Goal: Check status: Check status

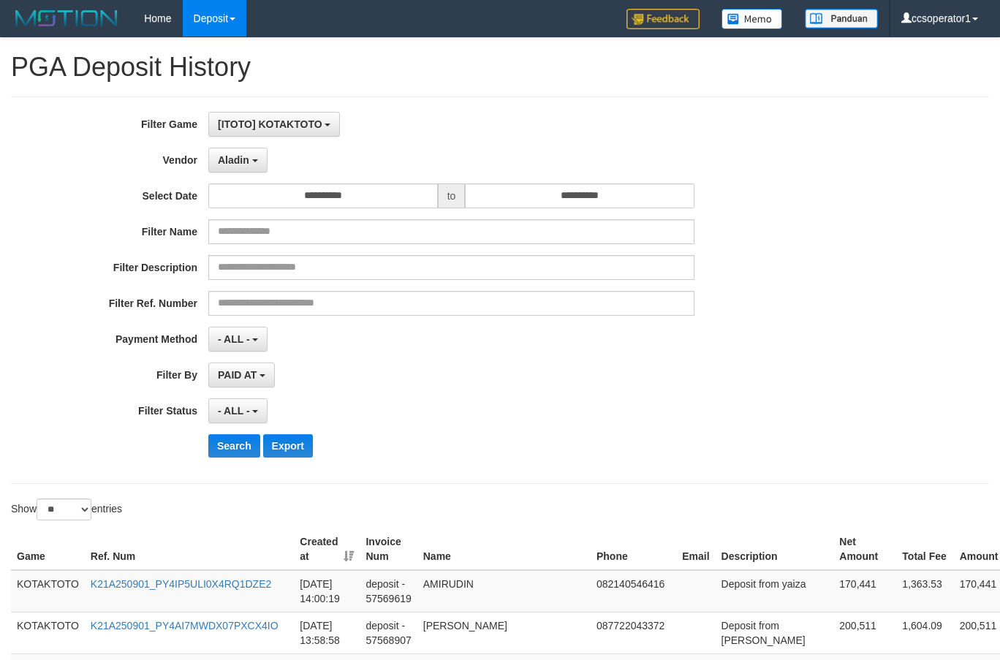
select select "**********"
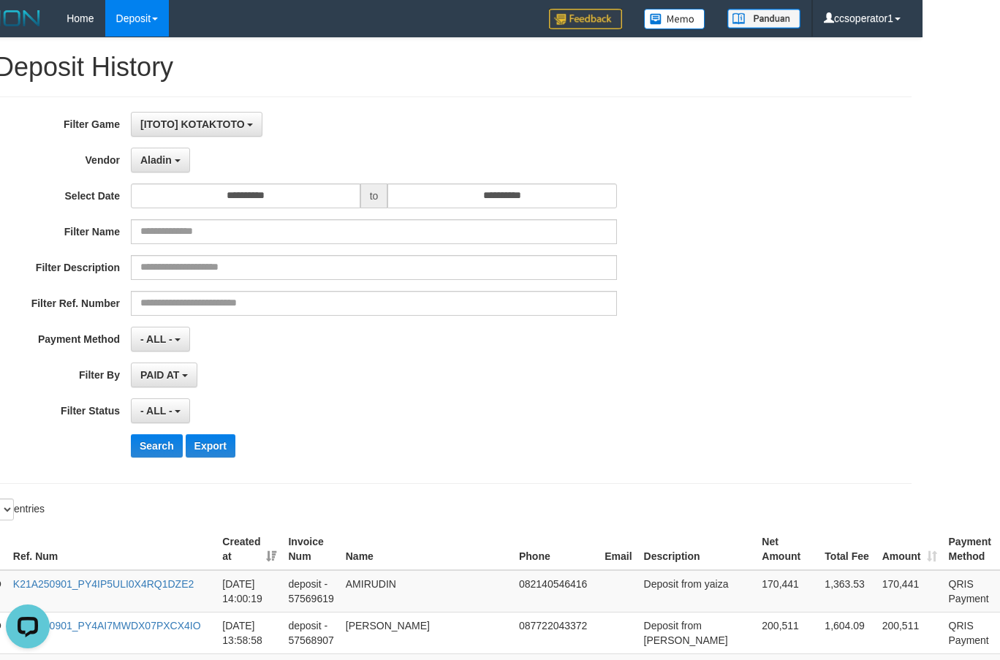
scroll to position [25, 0]
select select "**"
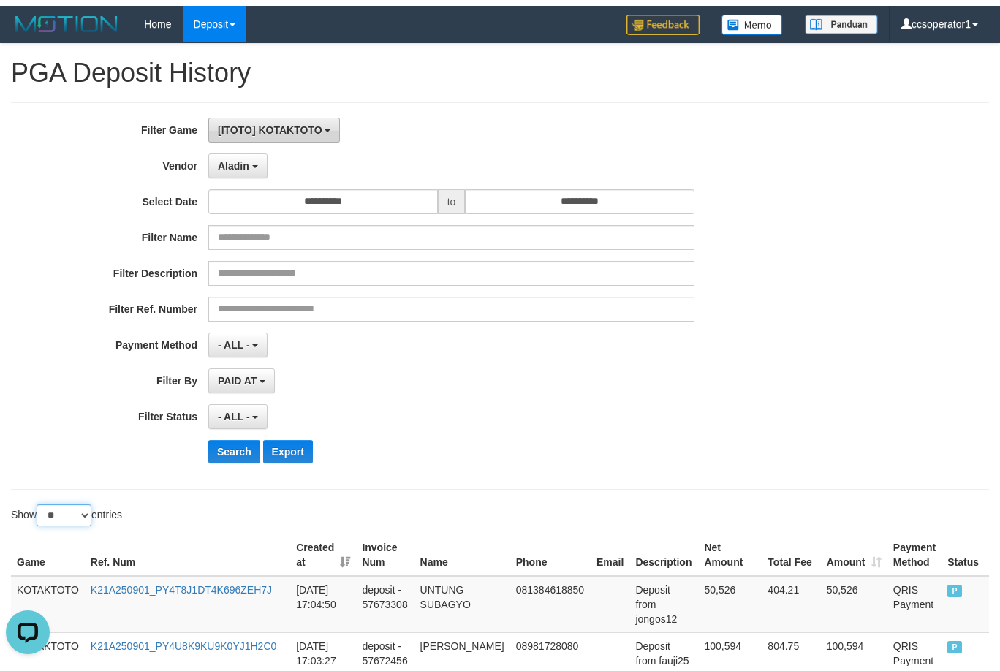
scroll to position [0, 0]
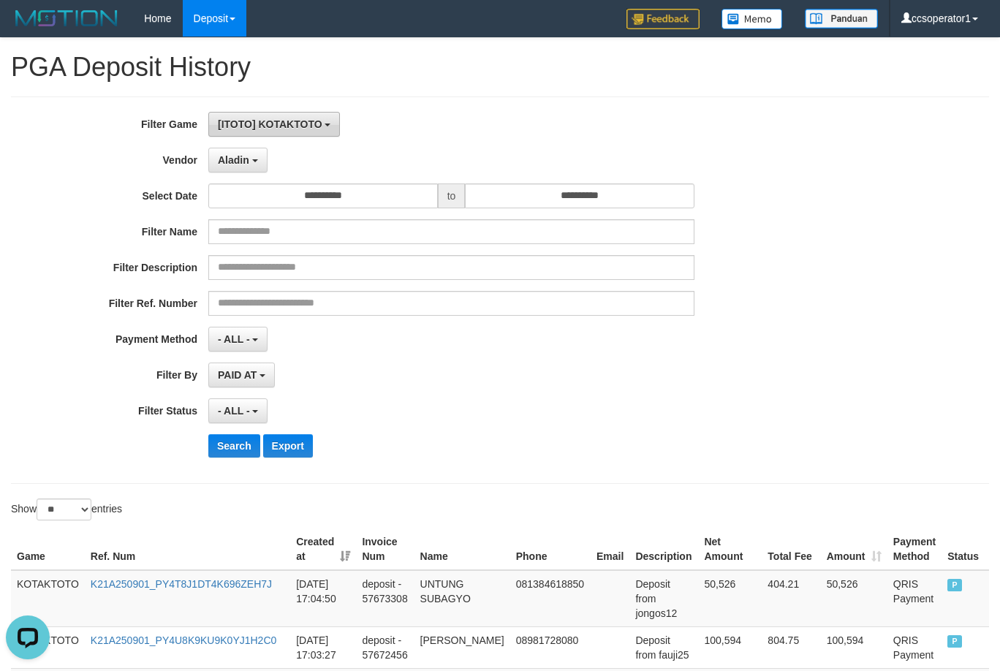
click at [214, 126] on button "[ITOTO] KOTAKTOTO" at bounding box center [274, 124] width 132 height 25
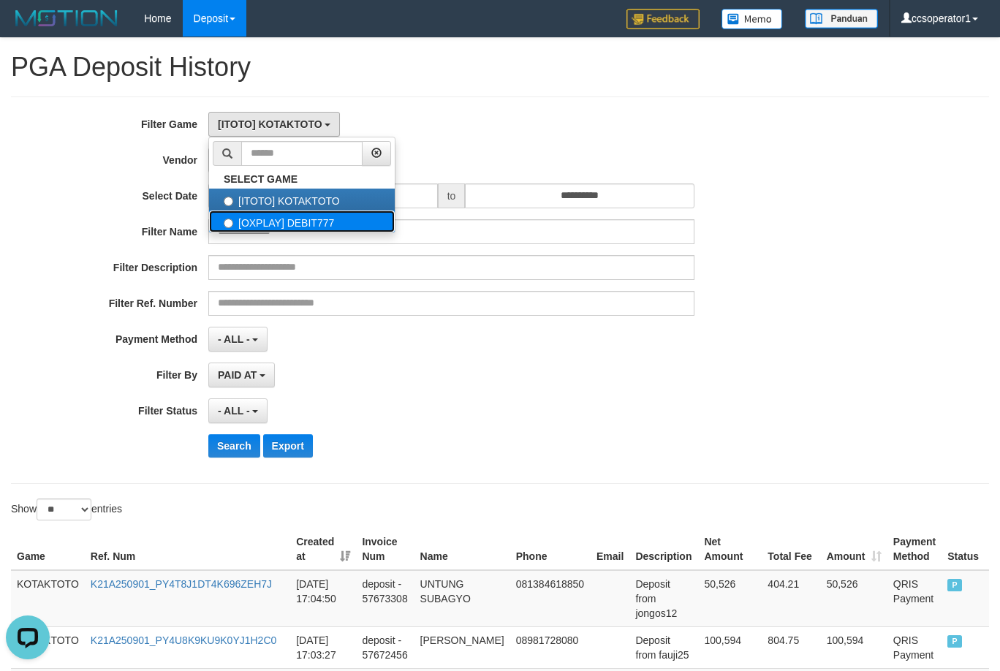
click at [359, 221] on label "[OXPLAY] DEBIT777" at bounding box center [302, 221] width 186 height 22
select select "****"
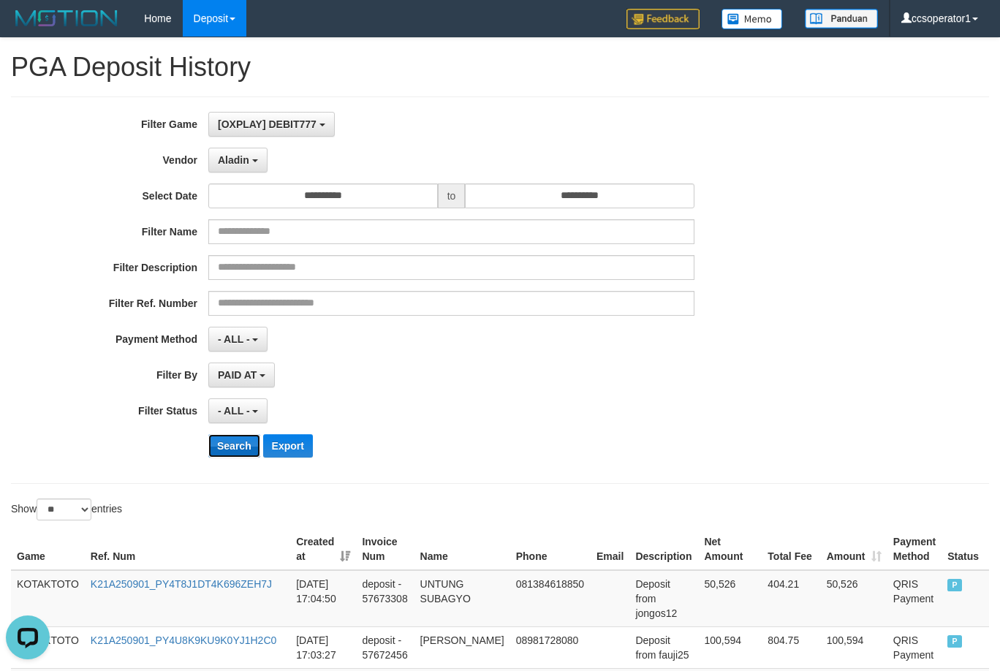
click at [243, 447] on button "Search" at bounding box center [234, 445] width 52 height 23
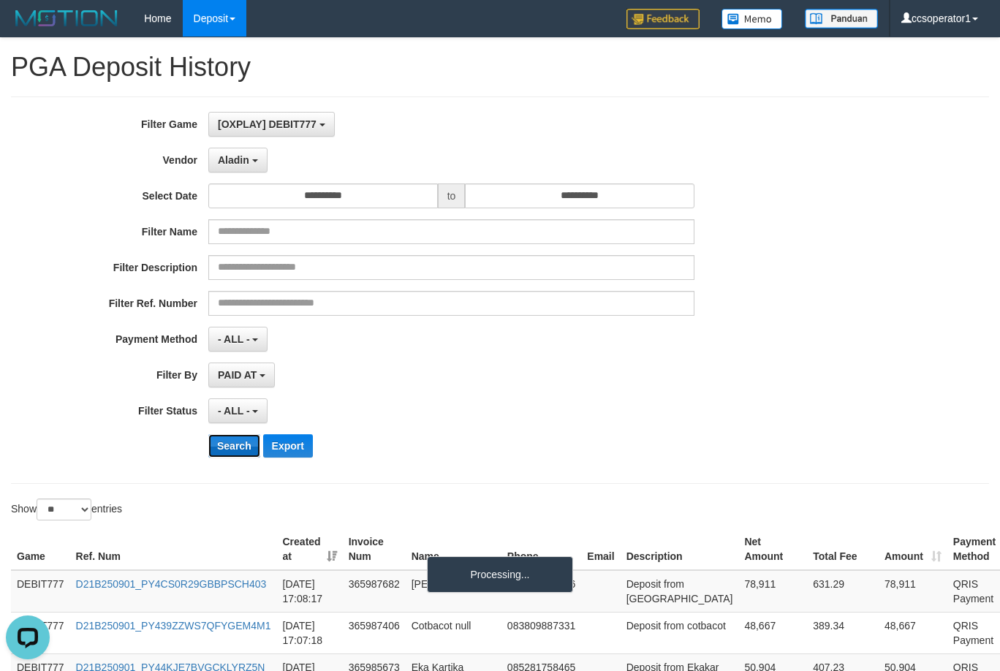
click at [243, 447] on button "Search" at bounding box center [234, 445] width 52 height 23
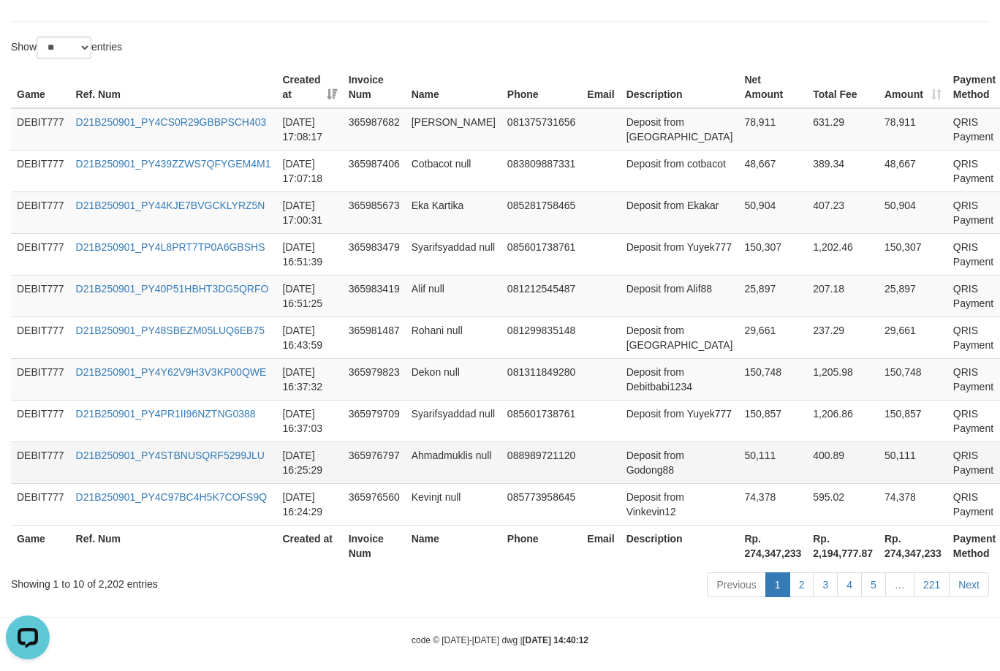
scroll to position [474, 0]
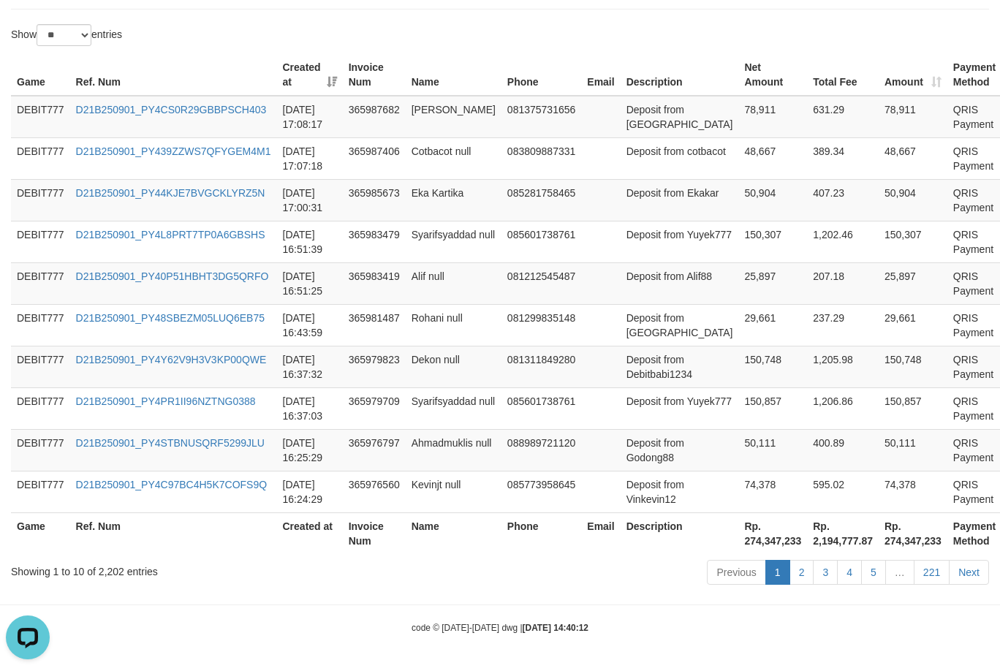
click at [738, 544] on th "Rp. 274,347,233" at bounding box center [772, 533] width 69 height 42
copy th "274,347,233"
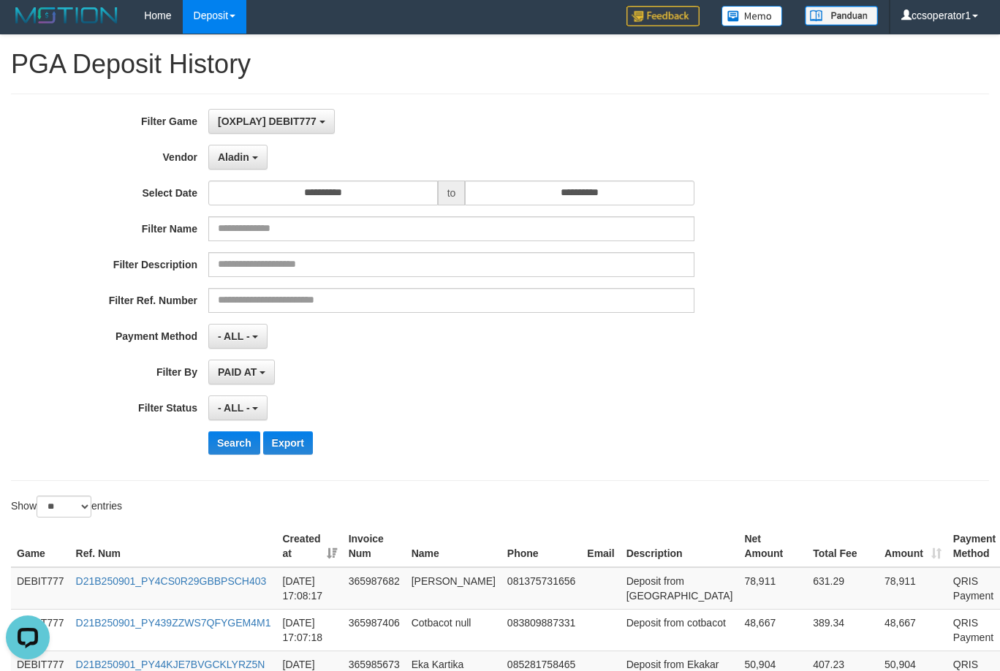
scroll to position [0, 0]
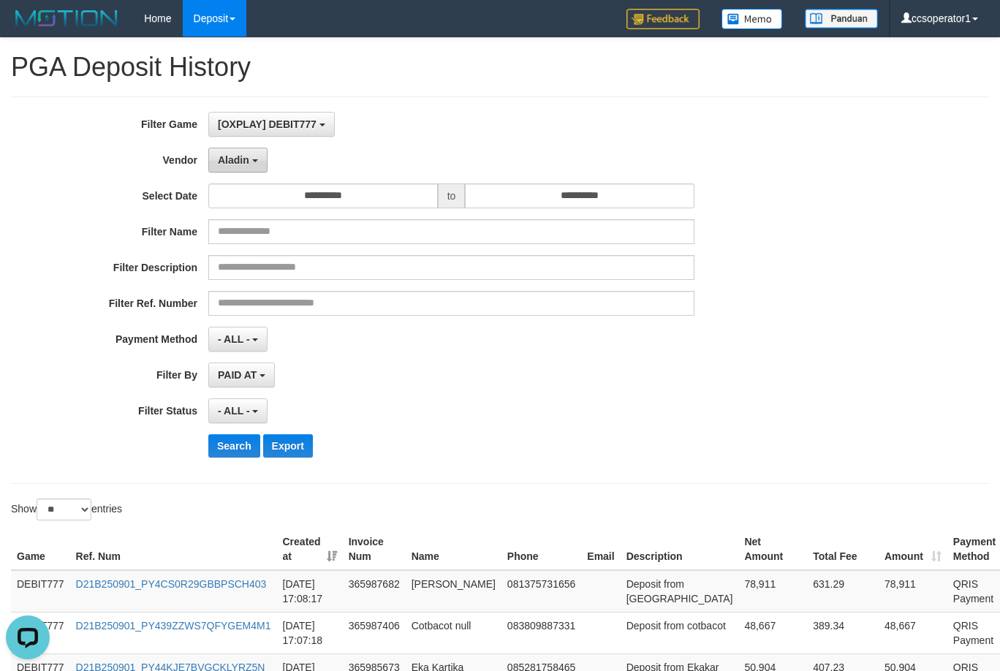
click at [243, 159] on span "Aladin" at bounding box center [233, 160] width 31 height 12
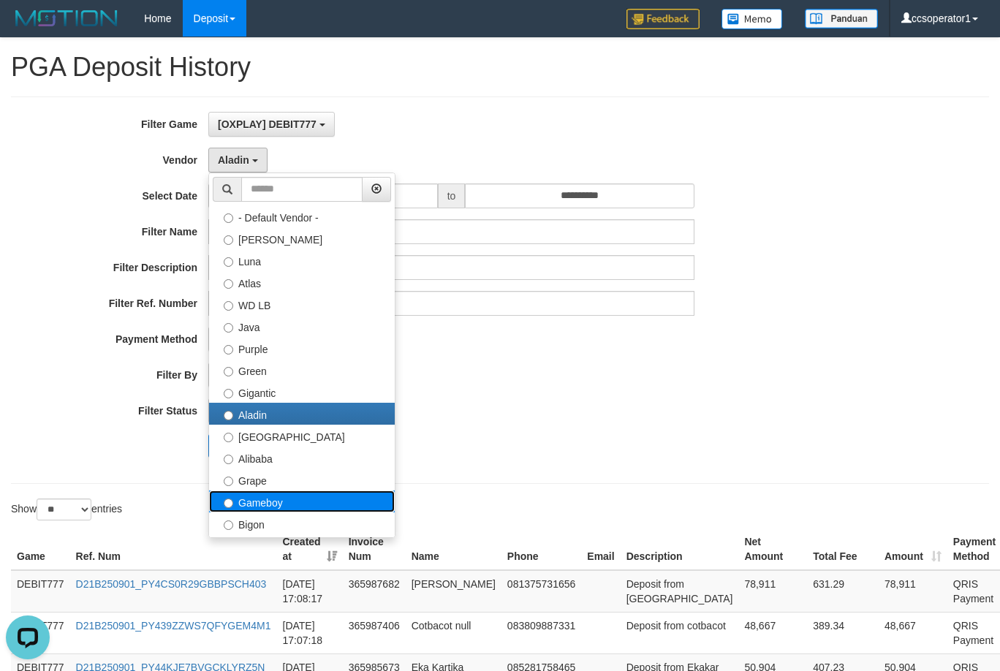
click at [310, 508] on label "Gameboy" at bounding box center [302, 501] width 186 height 22
select select "**********"
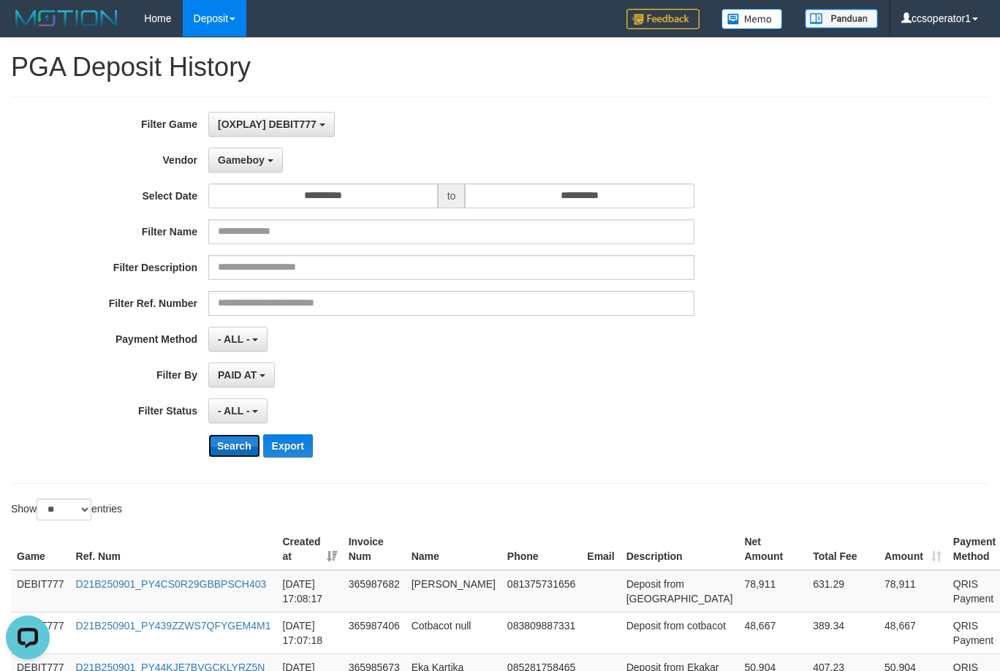
click at [239, 447] on button "Search" at bounding box center [234, 445] width 52 height 23
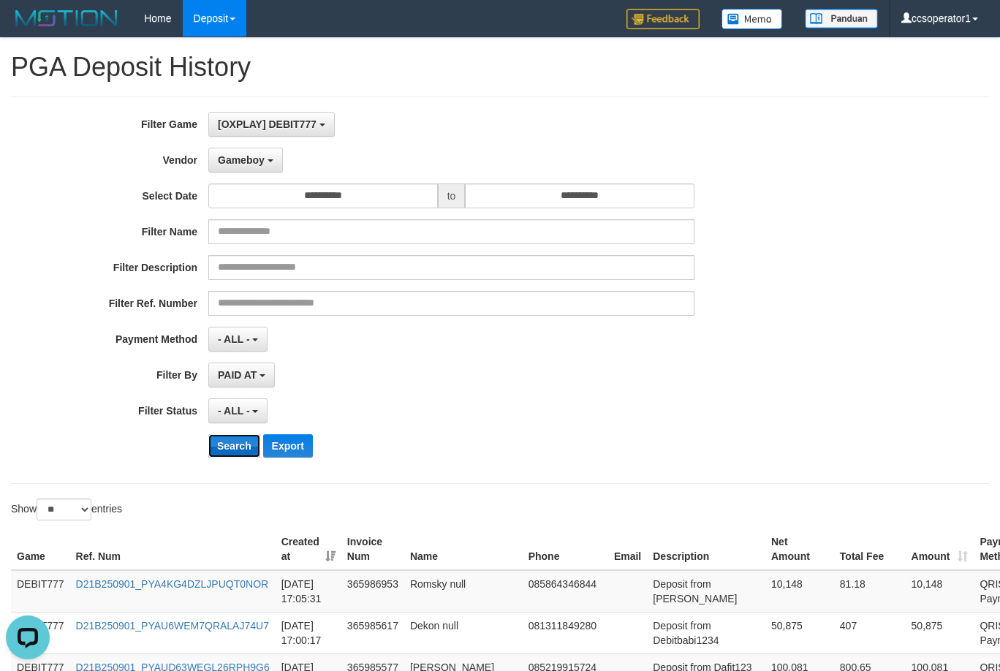
click at [218, 444] on button "Search" at bounding box center [234, 445] width 52 height 23
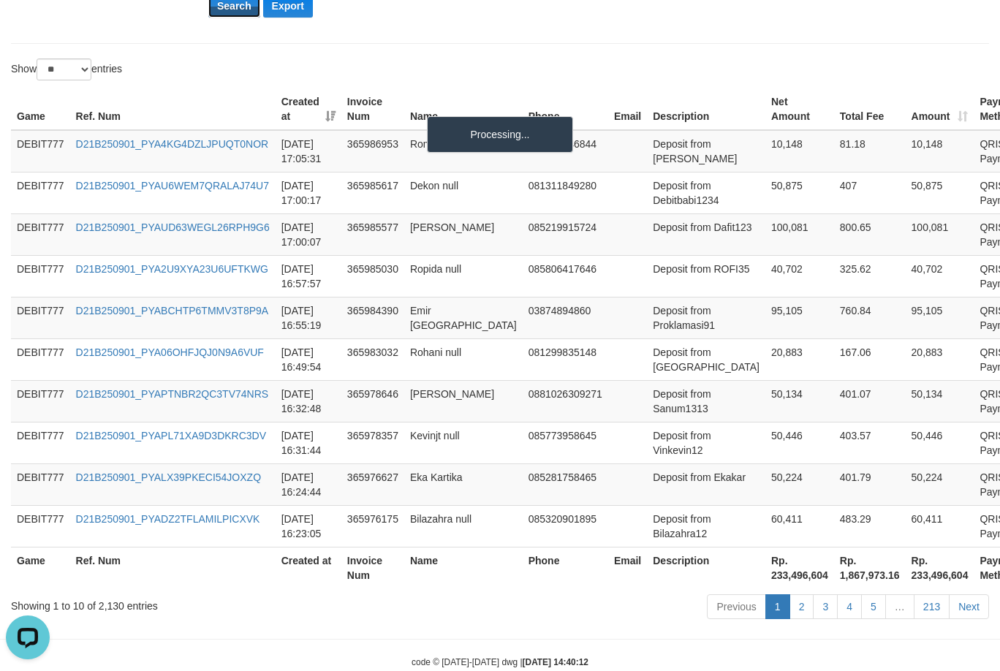
scroll to position [474, 0]
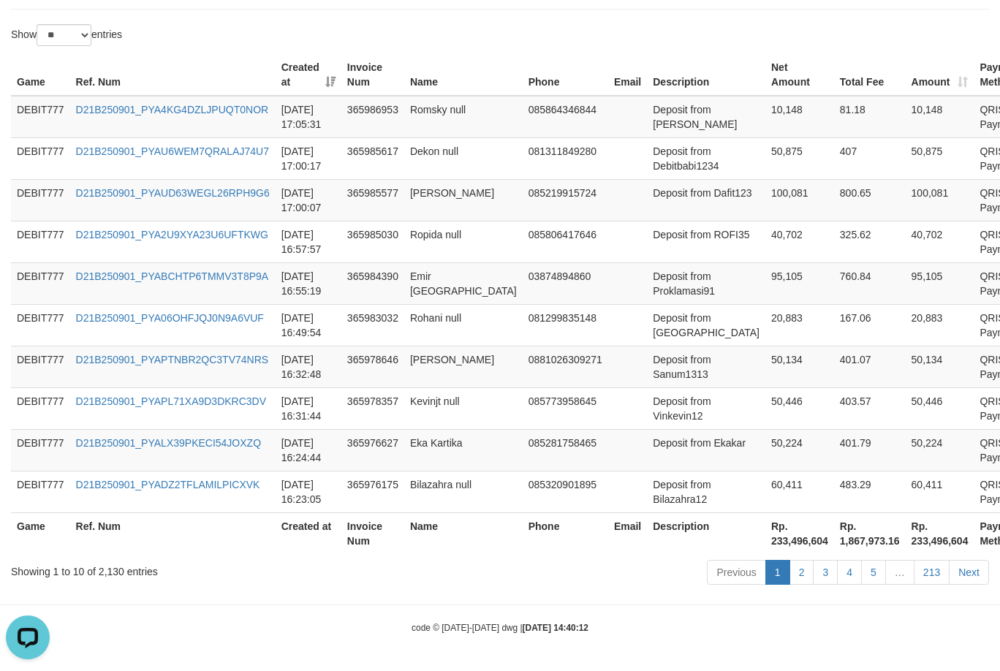
click at [765, 547] on th "Rp. 233,496,604" at bounding box center [799, 533] width 69 height 42
copy th "233,496,604"
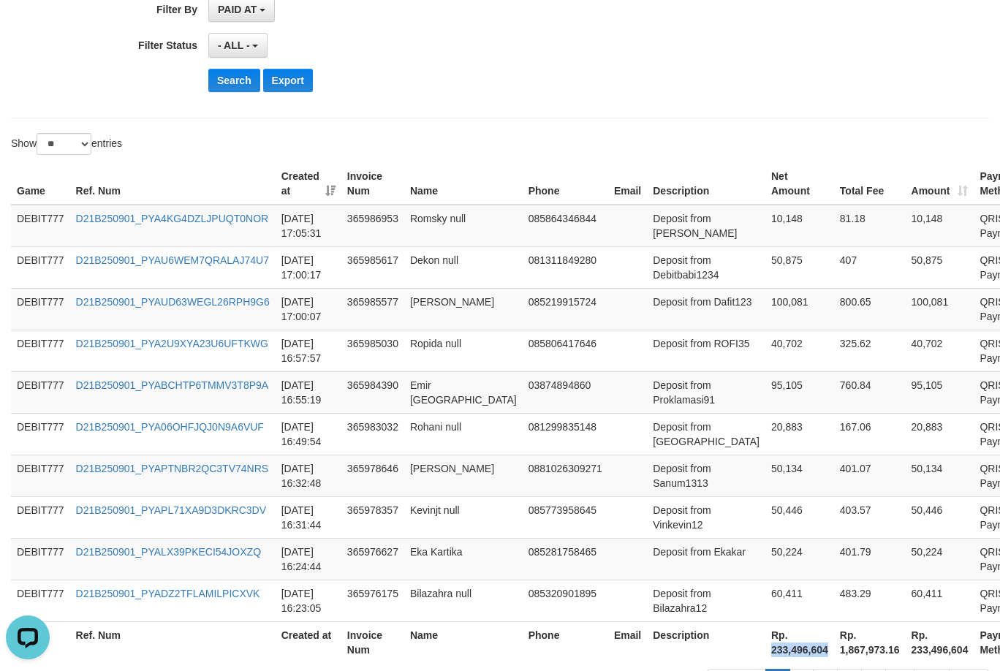
scroll to position [182, 0]
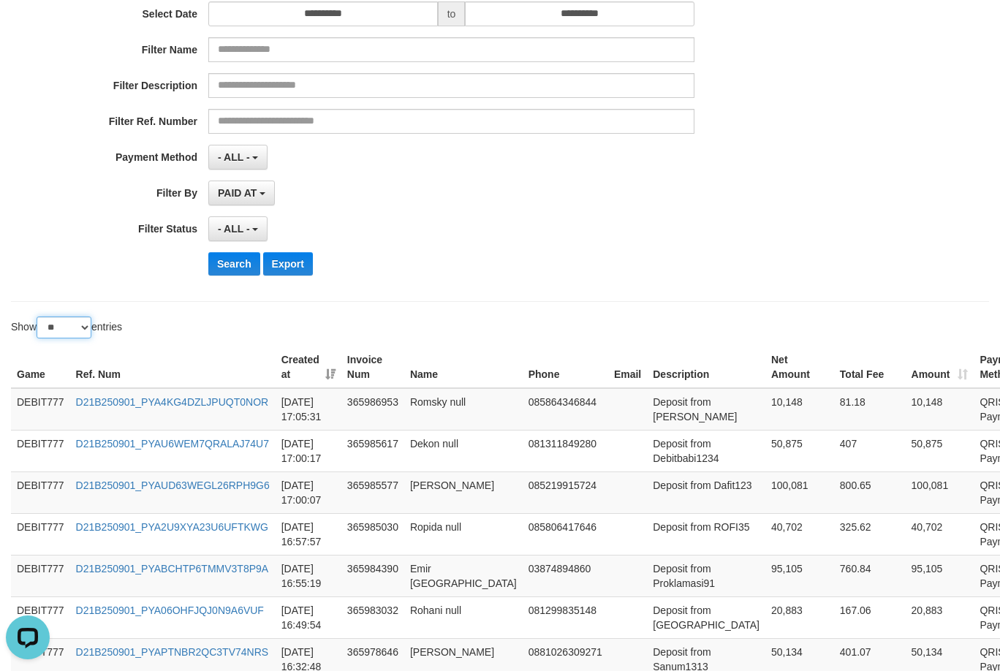
click at [69, 328] on select "** ** ** ***" at bounding box center [64, 327] width 55 height 22
select select "**"
click at [39, 316] on select "** ** ** ***" at bounding box center [64, 327] width 55 height 22
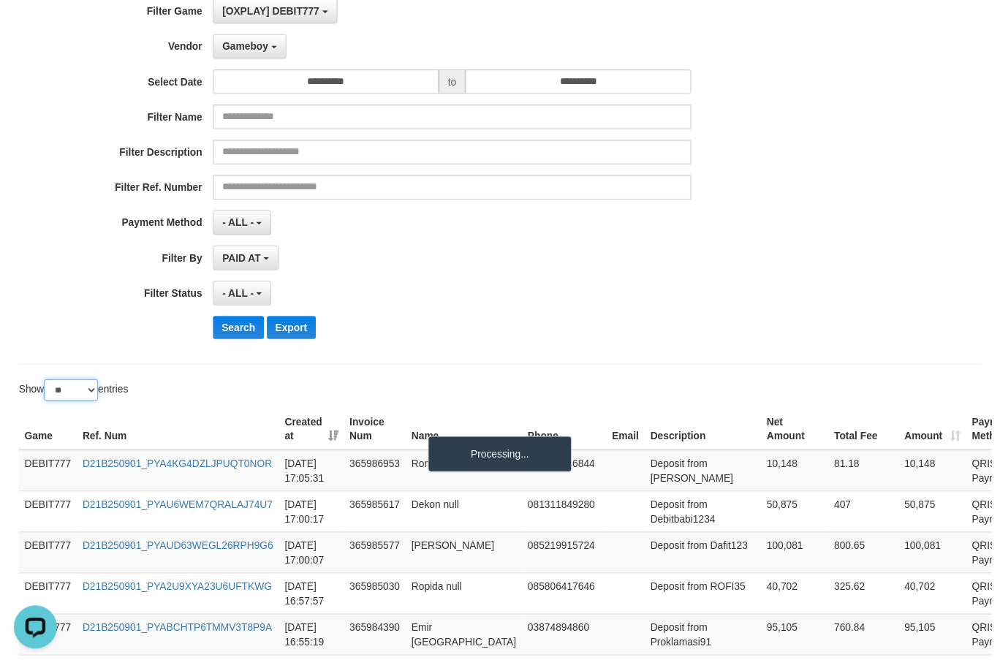
scroll to position [0, 0]
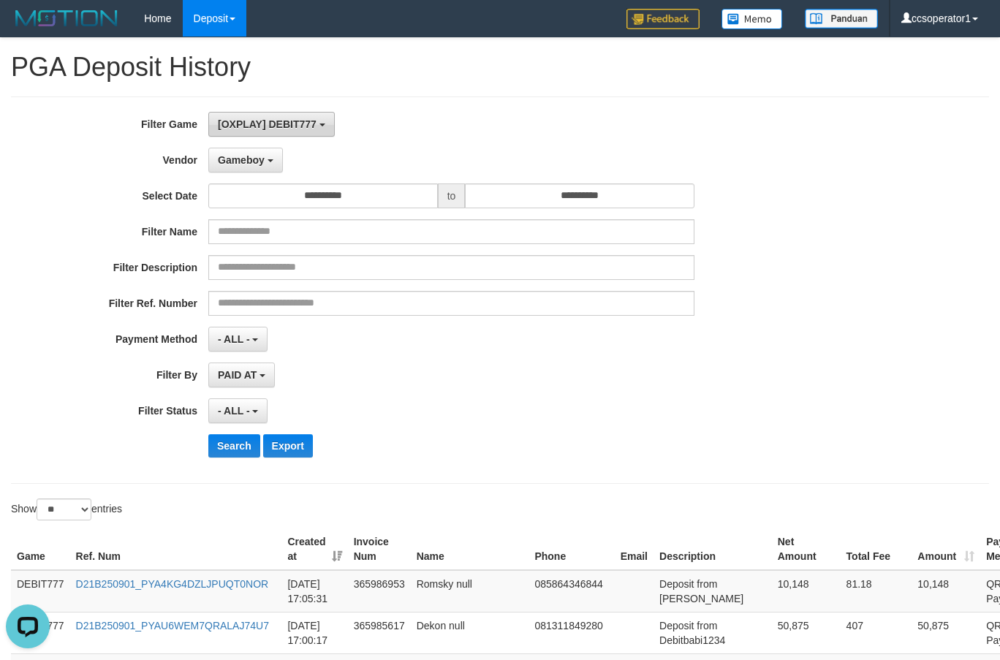
click at [309, 118] on span "[OXPLAY] DEBIT777" at bounding box center [267, 124] width 99 height 12
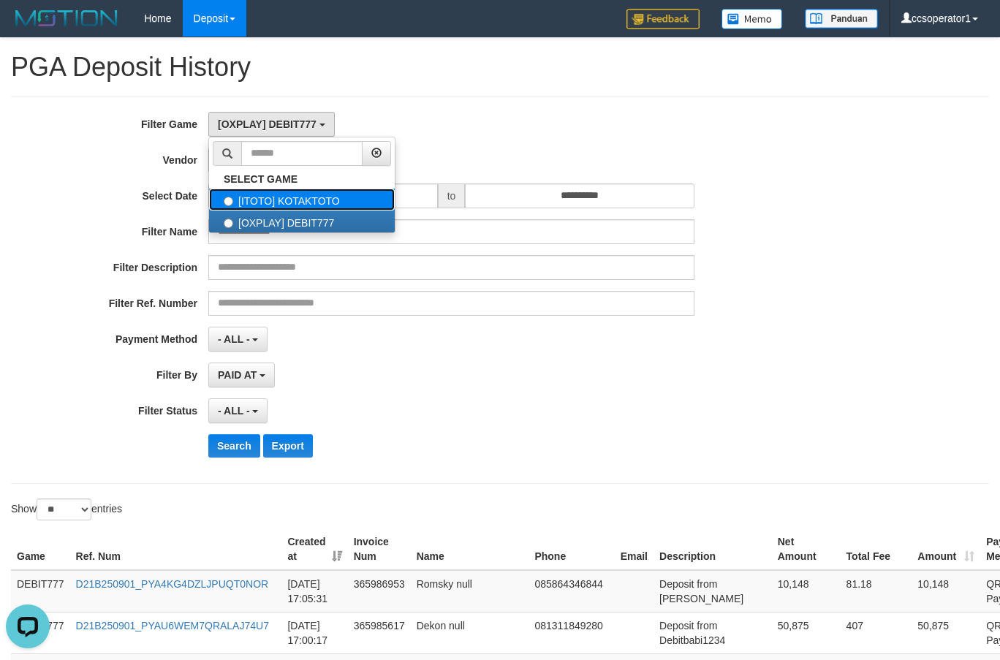
click at [350, 196] on label "[ITOTO] KOTAKTOTO" at bounding box center [302, 200] width 186 height 22
select select "****"
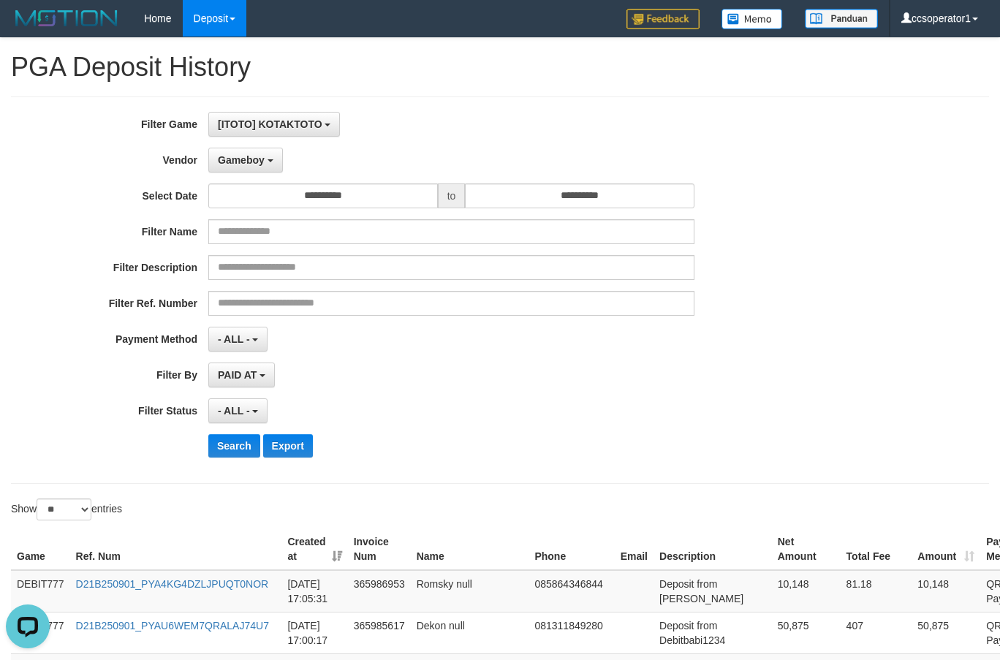
scroll to position [25, 0]
click at [224, 434] on button "Search" at bounding box center [234, 445] width 52 height 23
click at [228, 438] on button "Search" at bounding box center [234, 445] width 52 height 23
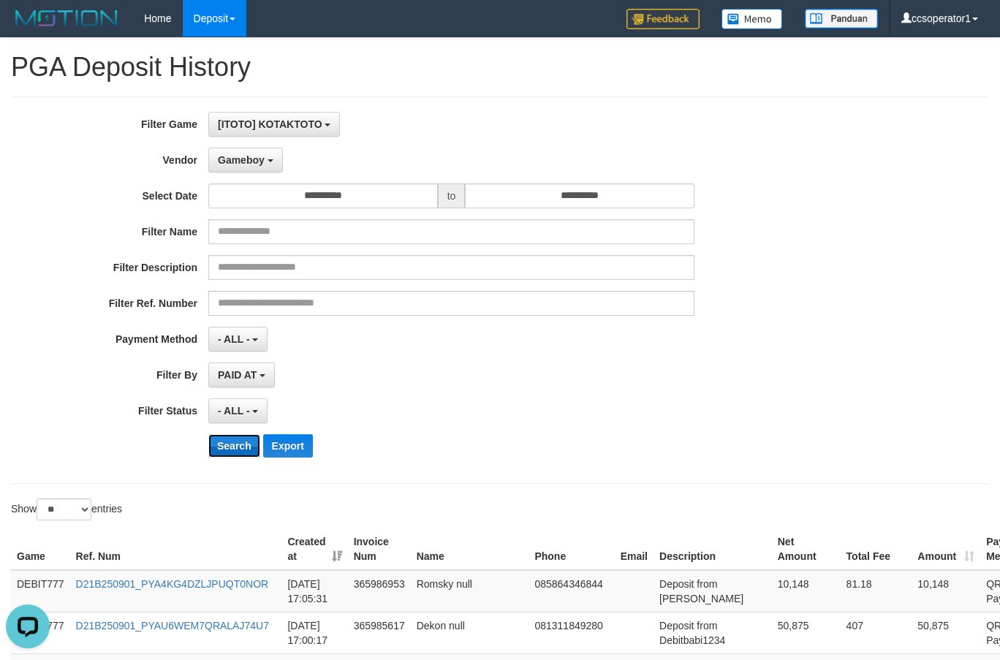
click at [228, 438] on button "Search" at bounding box center [234, 445] width 52 height 23
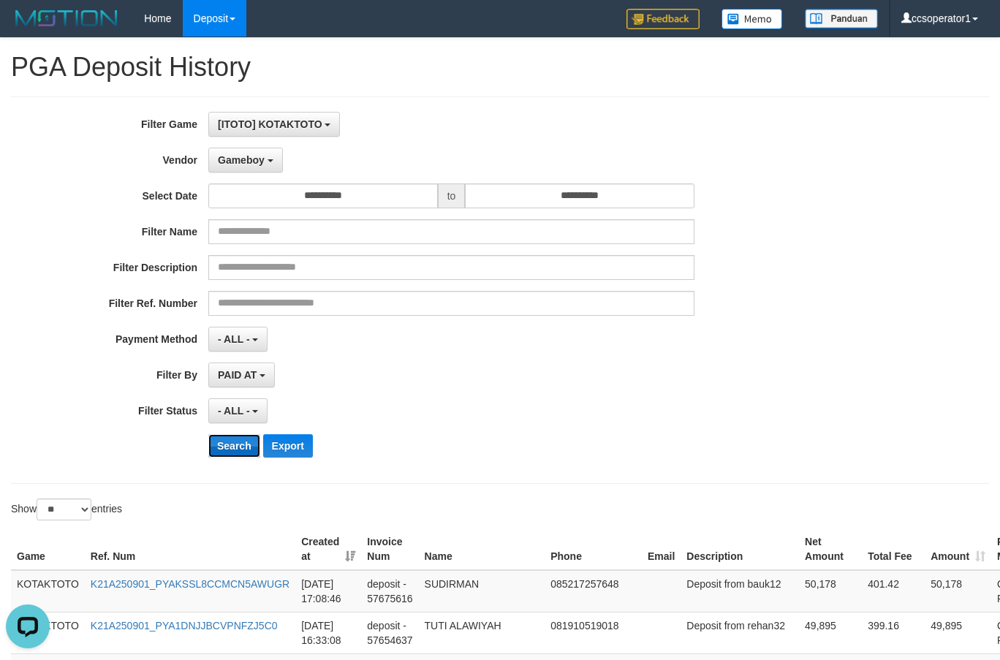
click at [228, 438] on button "Search" at bounding box center [234, 445] width 52 height 23
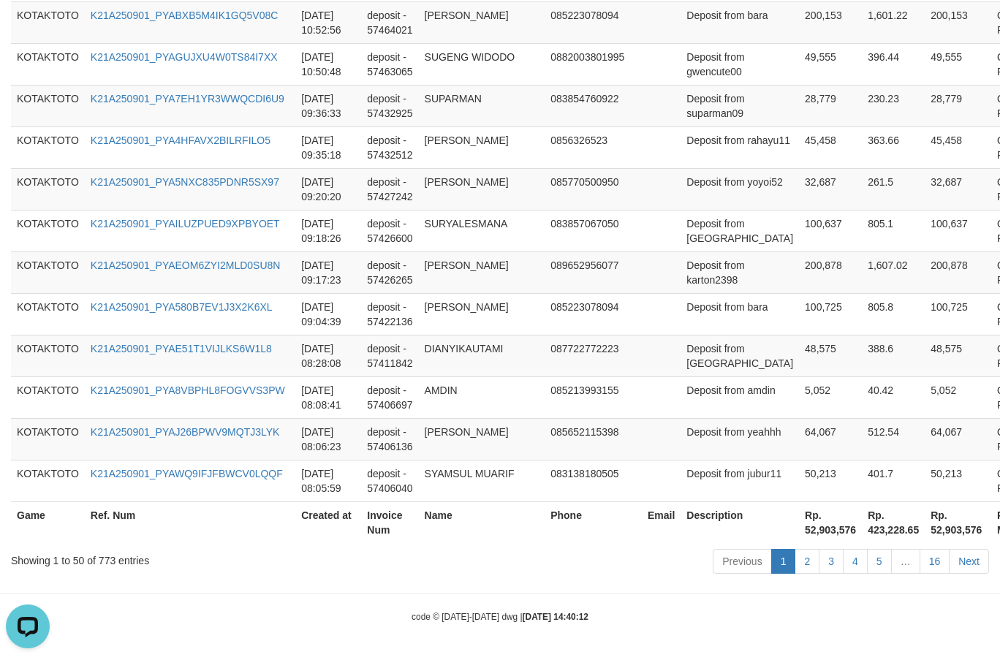
scroll to position [2634, 0]
click at [799, 526] on th "Rp. 52,903,576" at bounding box center [830, 522] width 63 height 42
copy th "52,903,576"
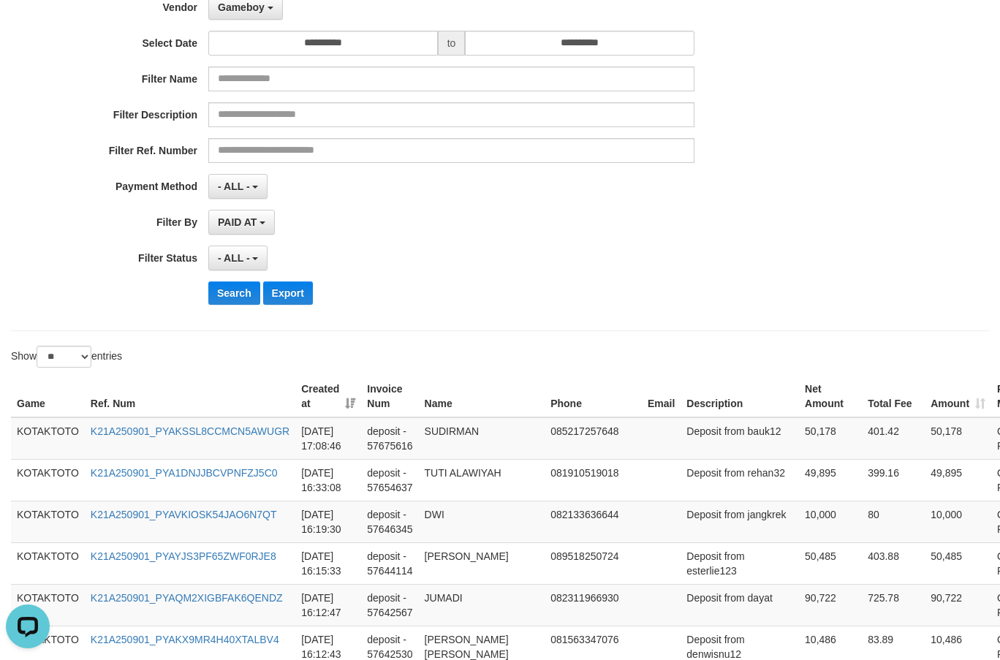
scroll to position [149, 0]
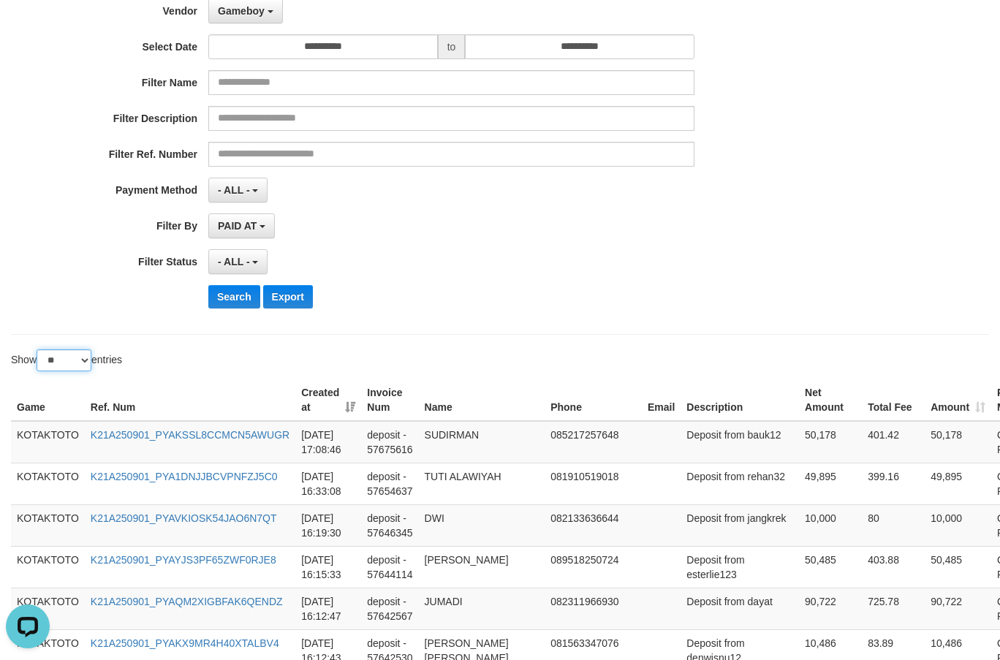
click at [66, 356] on select "** ** ** ***" at bounding box center [64, 360] width 55 height 22
click at [39, 349] on select "** ** ** ***" at bounding box center [64, 360] width 55 height 22
click at [489, 368] on div "Show ** ** ** *** entries" at bounding box center [250, 362] width 500 height 26
click at [72, 357] on select "** ** ** ***" at bounding box center [64, 360] width 55 height 22
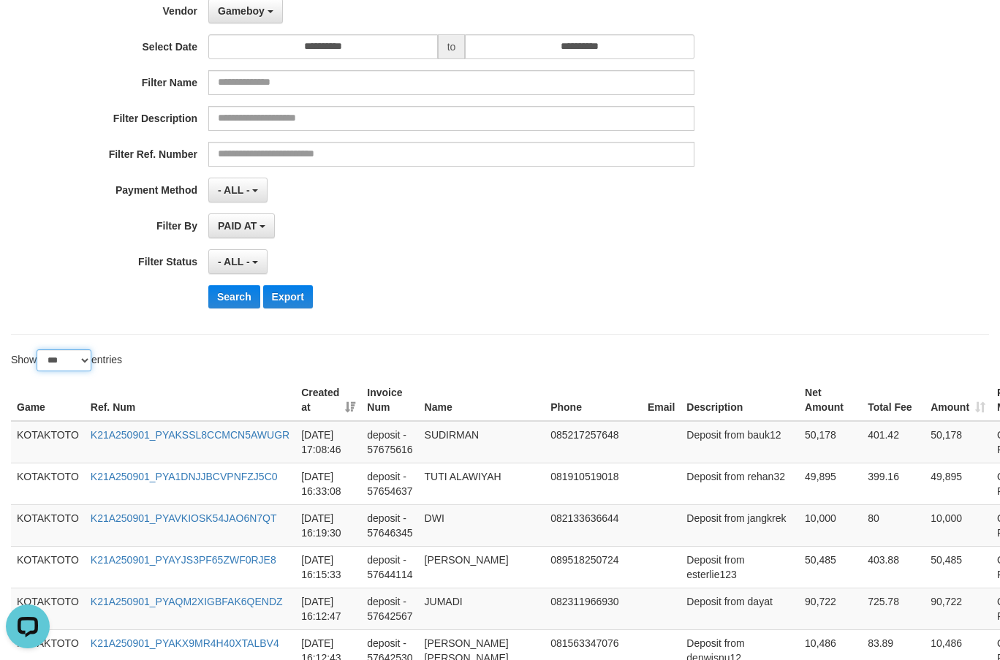
click at [39, 349] on select "** ** ** ***" at bounding box center [64, 360] width 55 height 22
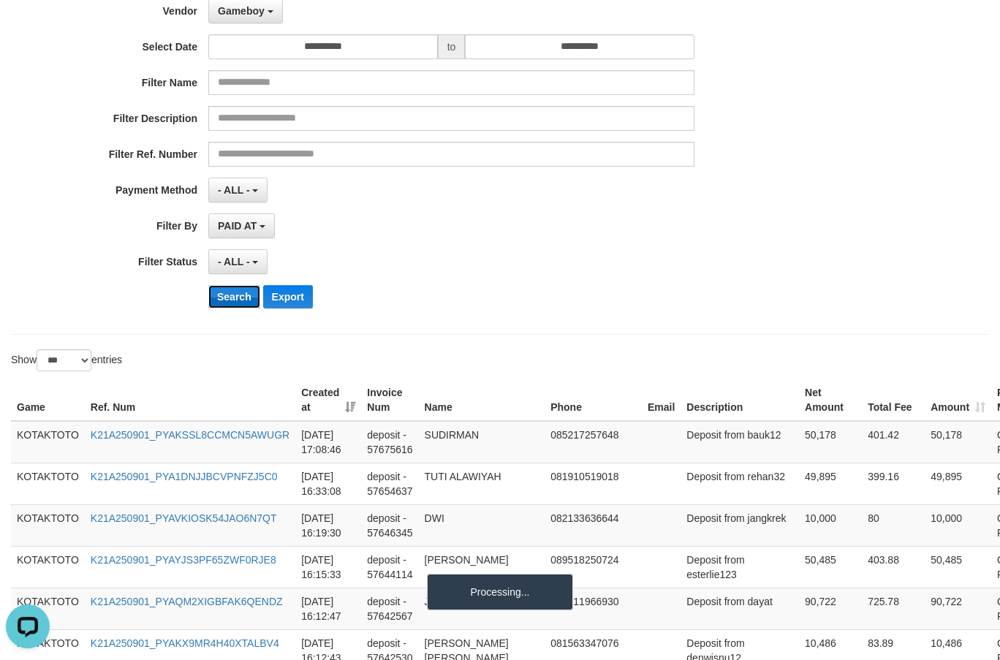
click at [227, 301] on button "Search" at bounding box center [234, 296] width 52 height 23
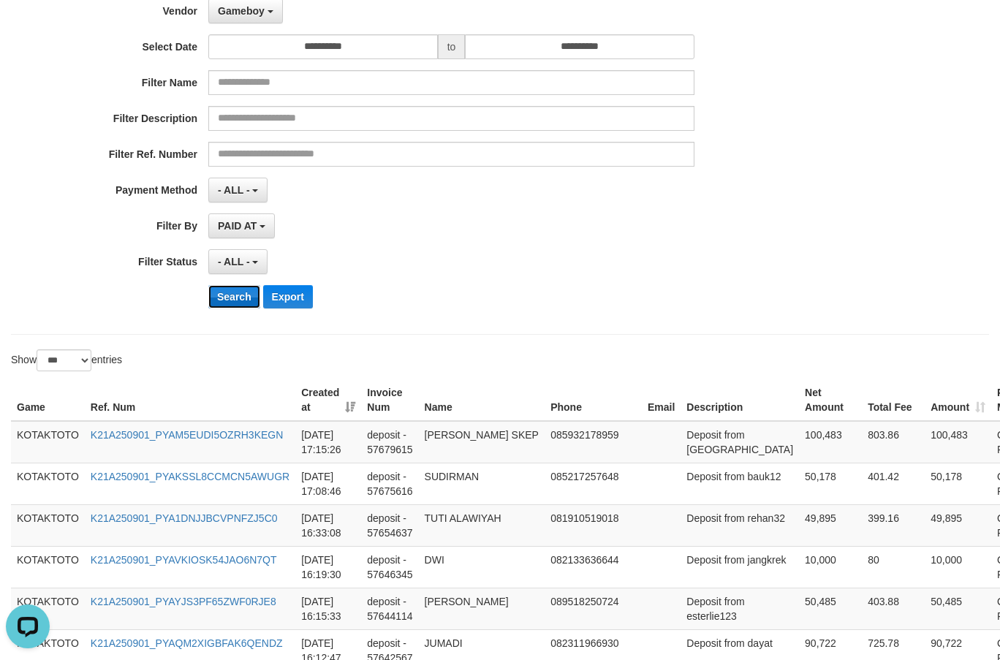
click at [227, 301] on button "Search" at bounding box center [234, 296] width 52 height 23
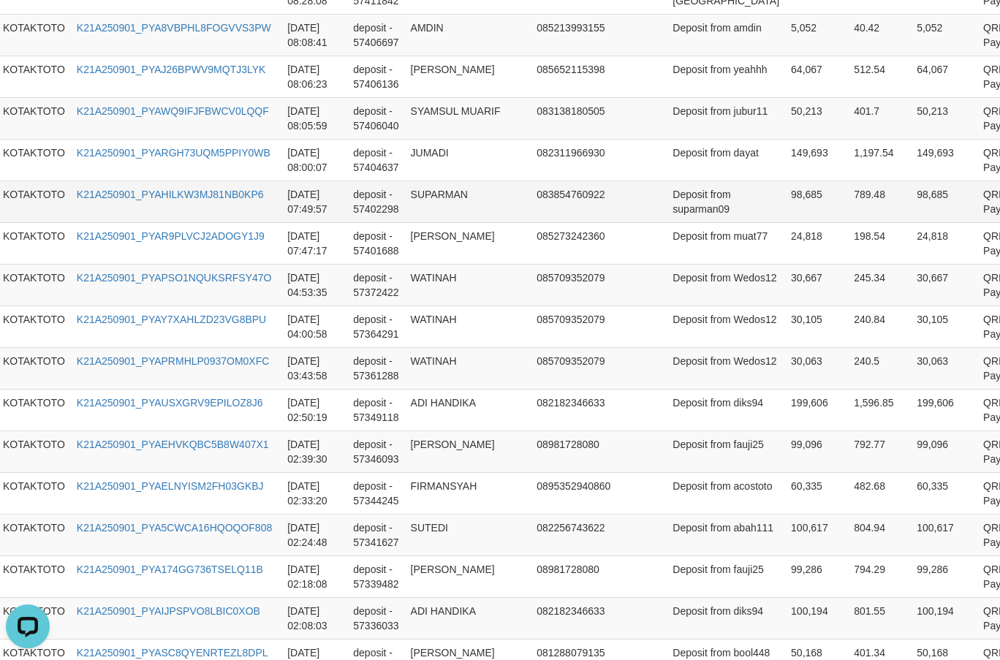
scroll to position [2743, 14]
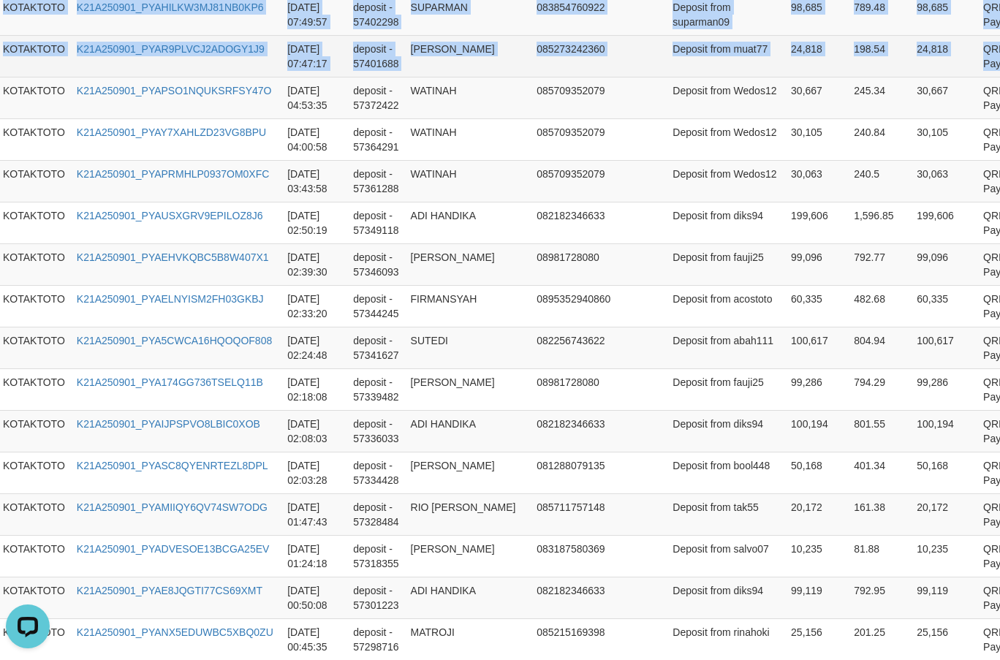
drag, startPoint x: 7, startPoint y: 370, endPoint x: 981, endPoint y: 563, distance: 992.5
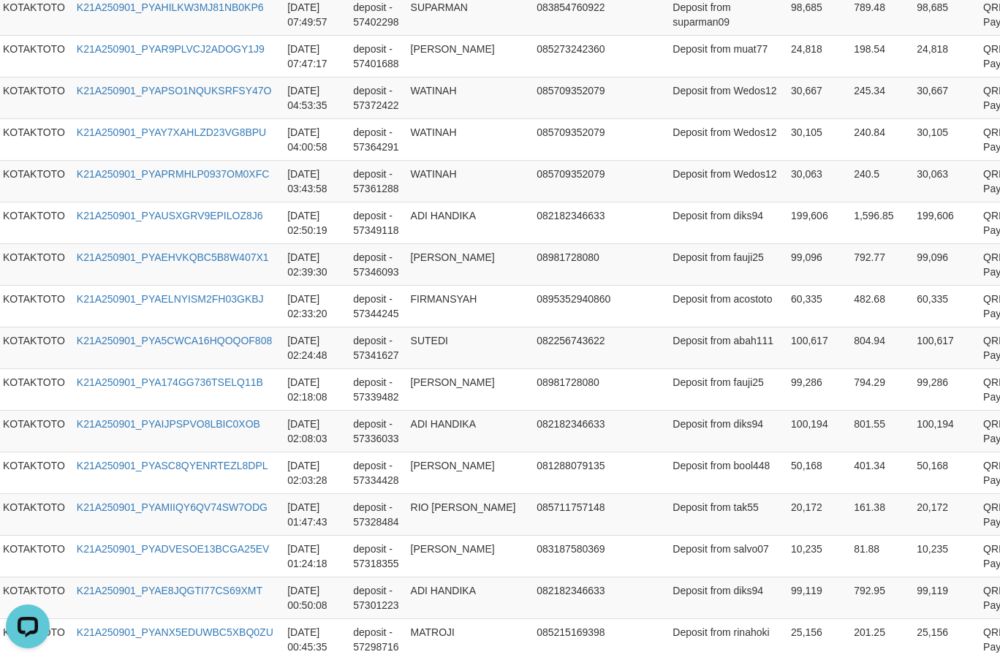
scroll to position [829, 14]
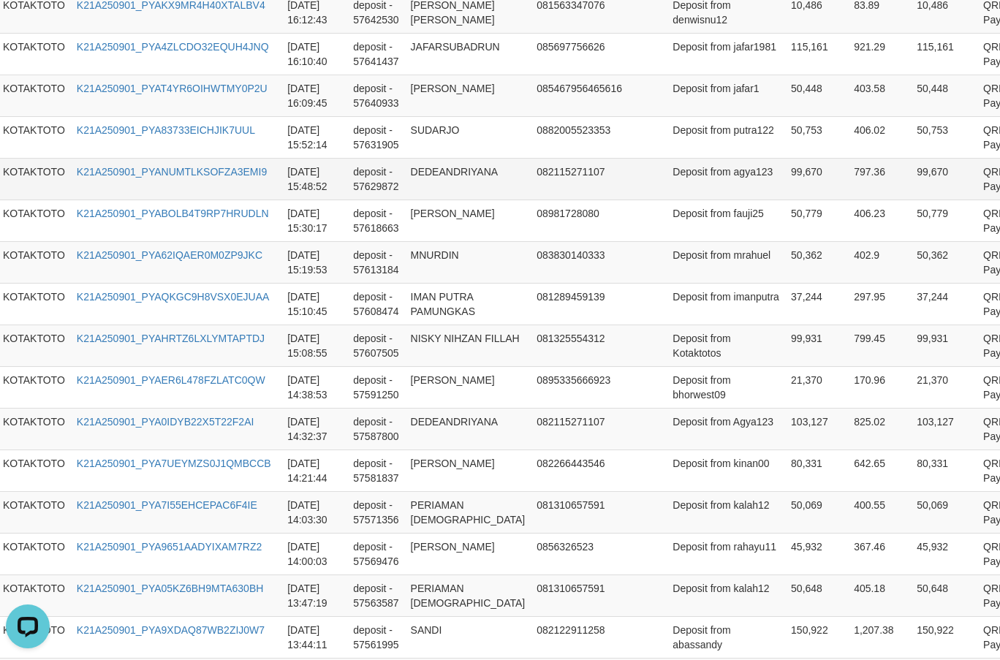
click at [785, 200] on td "99,670" at bounding box center [816, 179] width 63 height 42
copy td "99,670"
click at [785, 200] on td "99,670" at bounding box center [816, 179] width 63 height 42
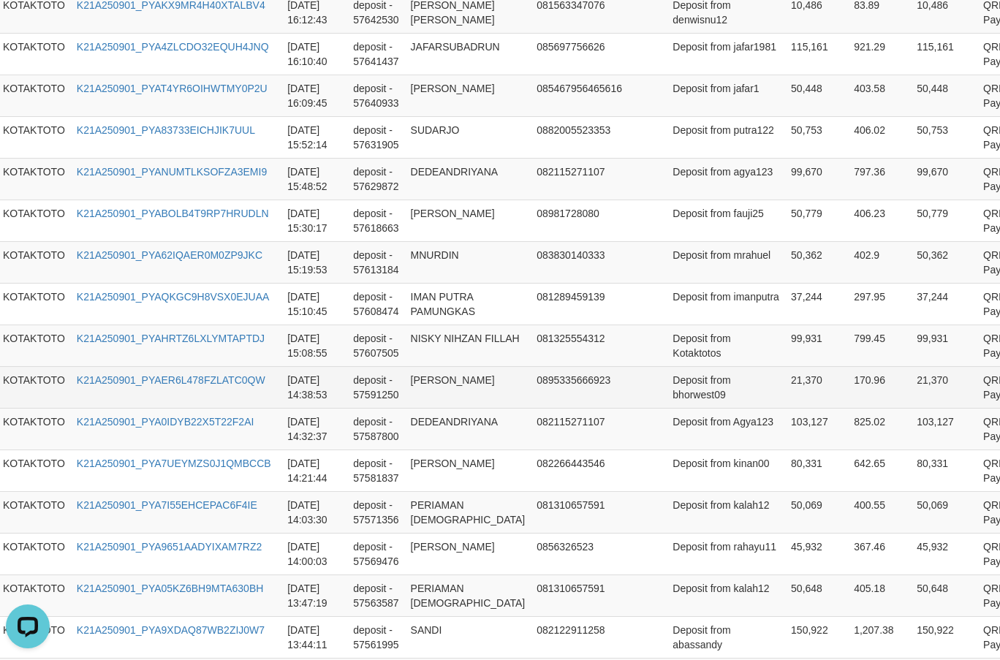
click at [785, 408] on td "21,370" at bounding box center [816, 387] width 63 height 42
copy td "21,370"
click at [785, 408] on td "21,370" at bounding box center [816, 387] width 63 height 42
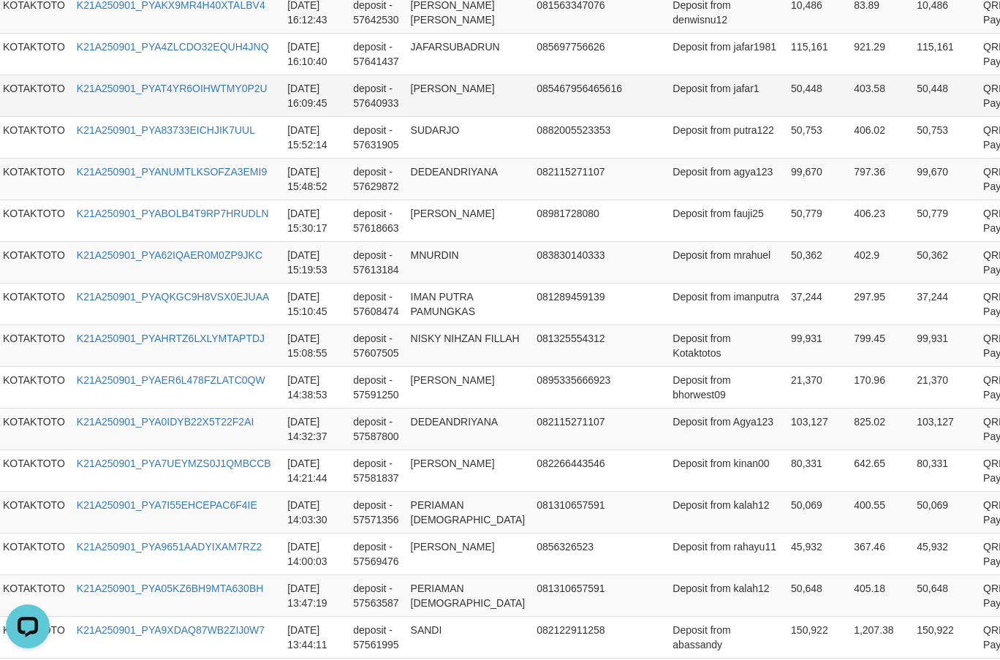
scroll to position [464, 14]
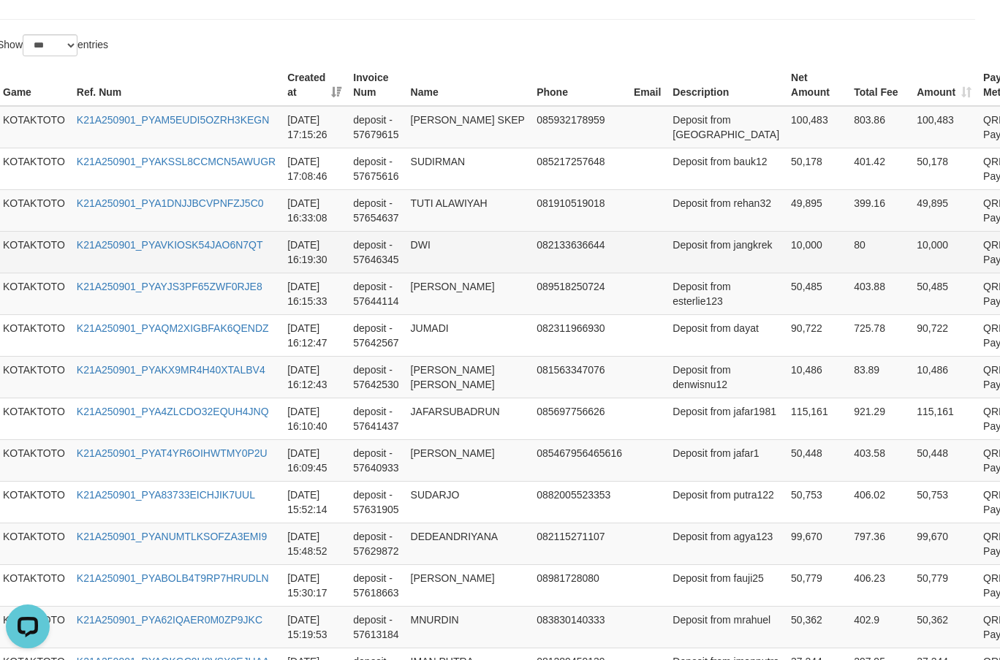
click at [785, 273] on td "10,000" at bounding box center [816, 252] width 63 height 42
copy td "10,000"
click at [785, 273] on td "10,000" at bounding box center [816, 252] width 63 height 42
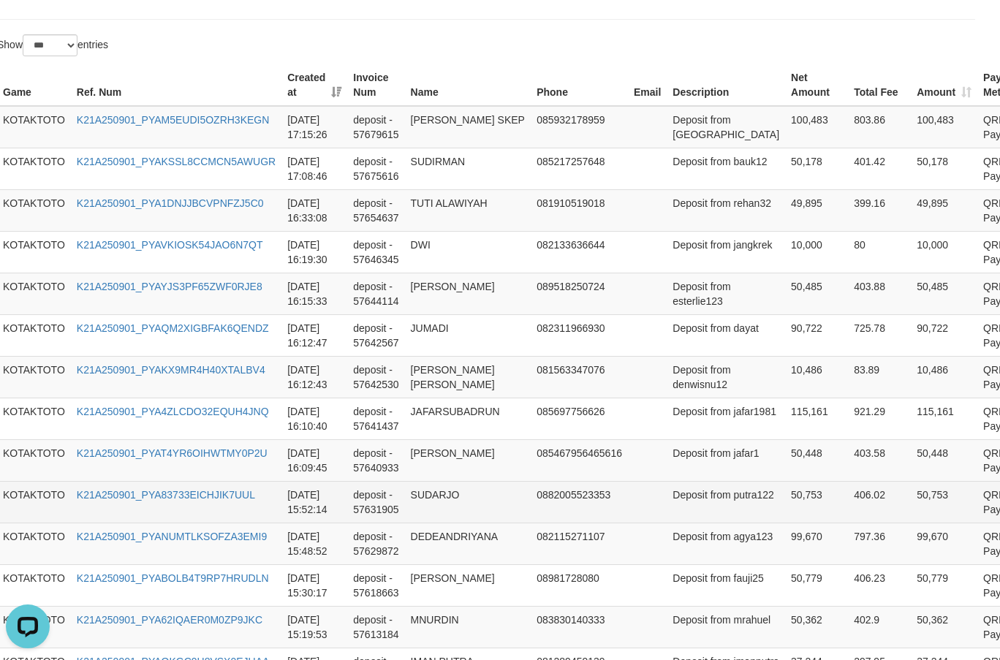
scroll to position [829, 14]
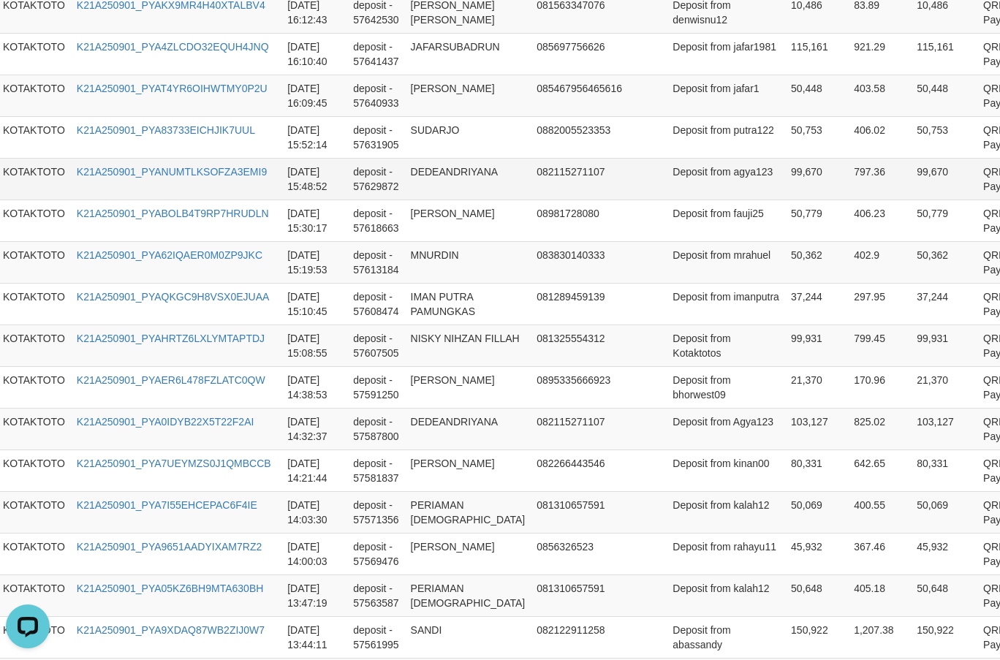
click at [785, 200] on td "99,670" at bounding box center [816, 179] width 63 height 42
copy td "99,670"
click at [785, 200] on td "99,670" at bounding box center [816, 179] width 63 height 42
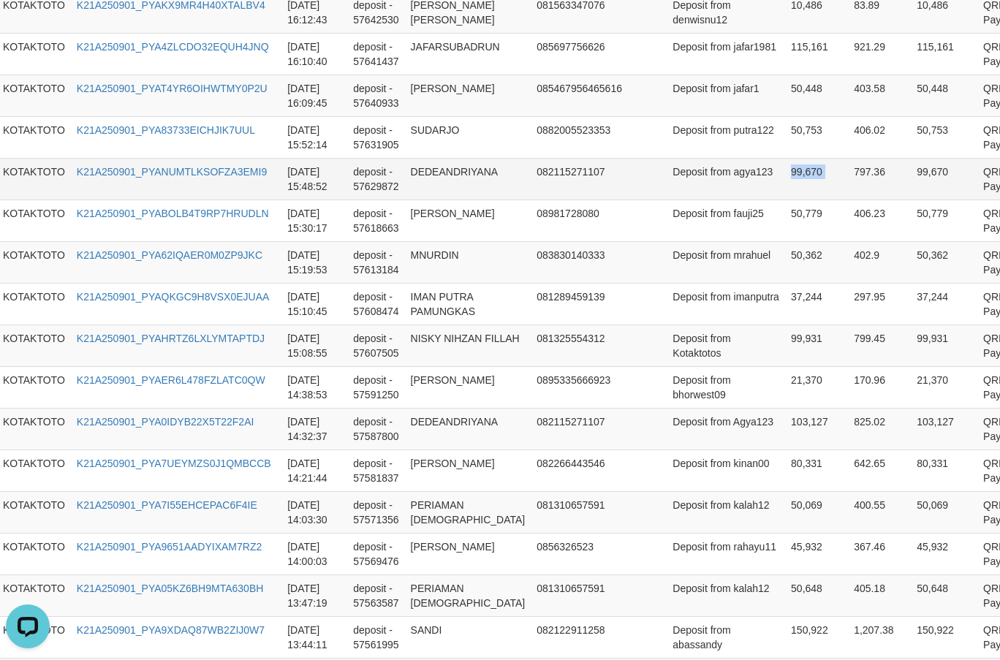
copy td "99,670"
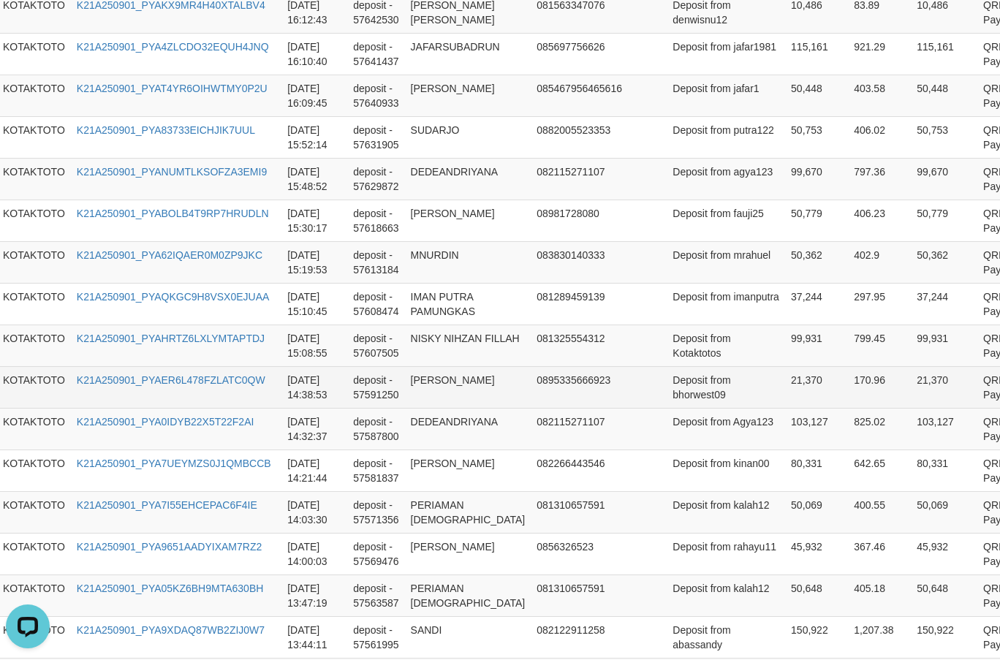
click at [785, 408] on td "21,370" at bounding box center [816, 387] width 63 height 42
copy td "21,370"
click at [785, 408] on td "21,370" at bounding box center [816, 387] width 63 height 42
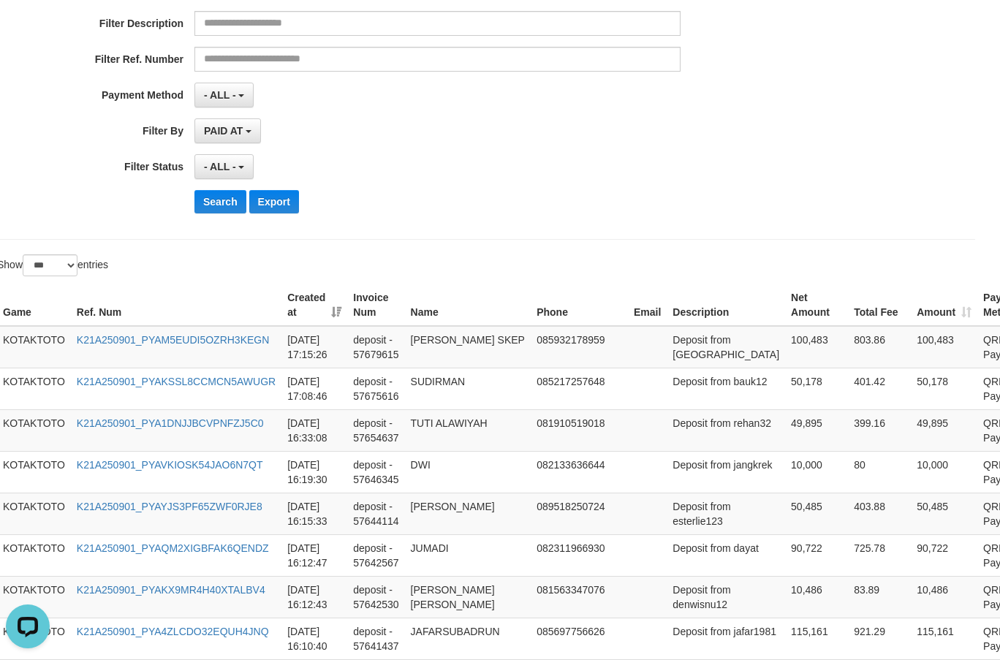
scroll to position [171, 14]
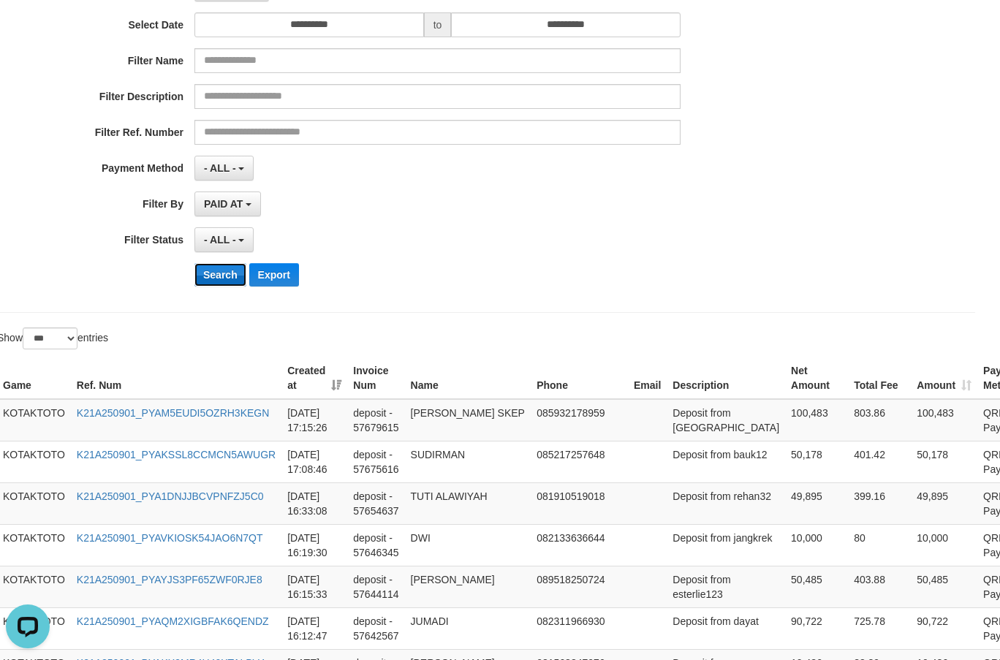
click at [219, 274] on button "Search" at bounding box center [220, 274] width 52 height 23
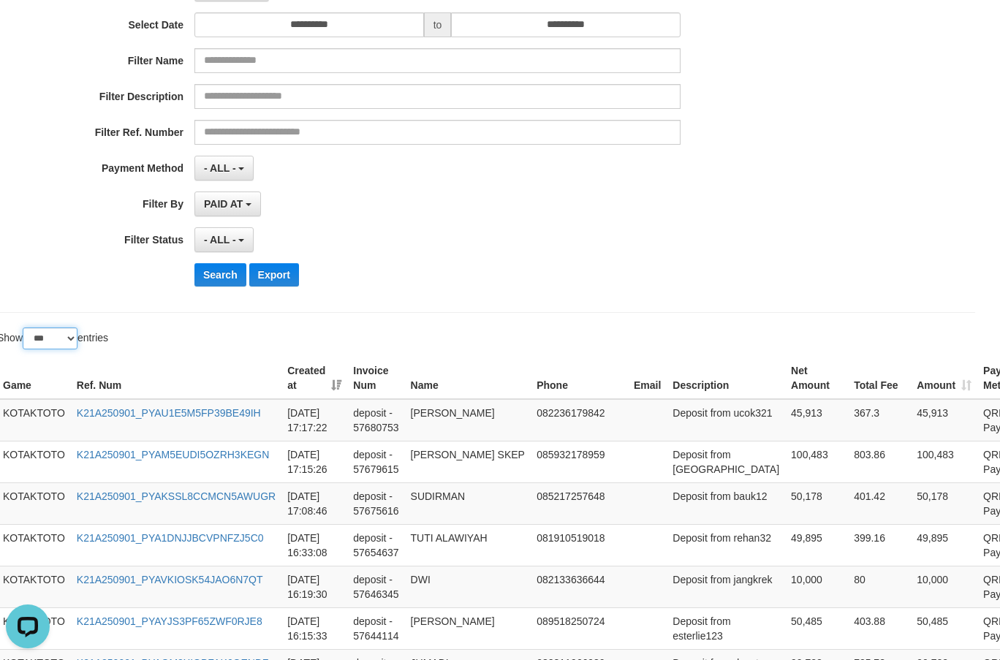
click at [77, 335] on select "** ** ** ***" at bounding box center [50, 338] width 55 height 22
select select "**"
click at [25, 327] on select "** ** ** ***" at bounding box center [50, 338] width 55 height 22
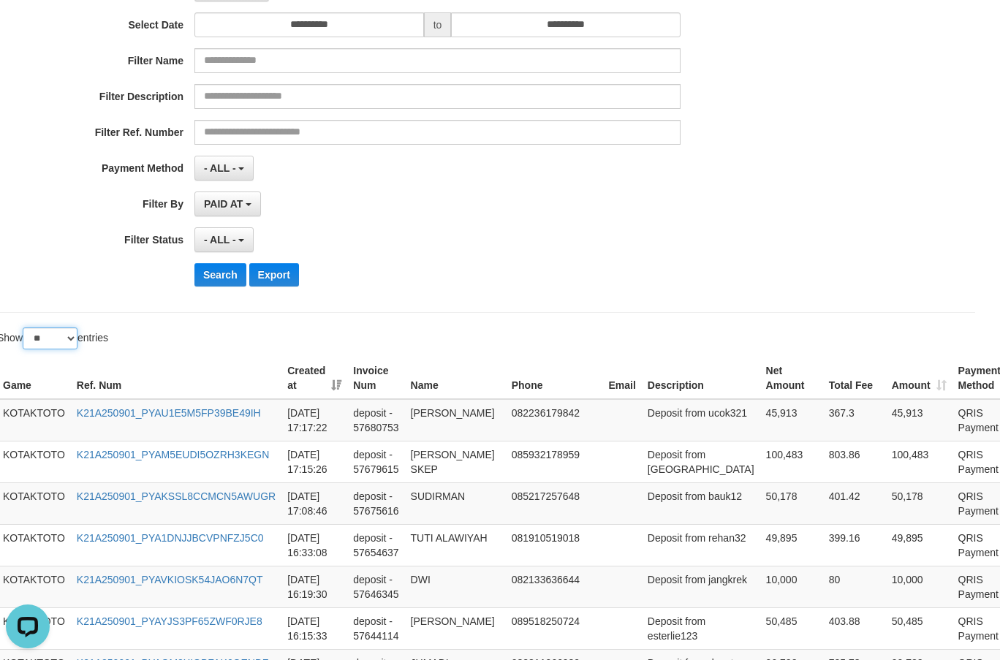
scroll to position [171, 13]
click at [220, 276] on button "Search" at bounding box center [221, 274] width 52 height 23
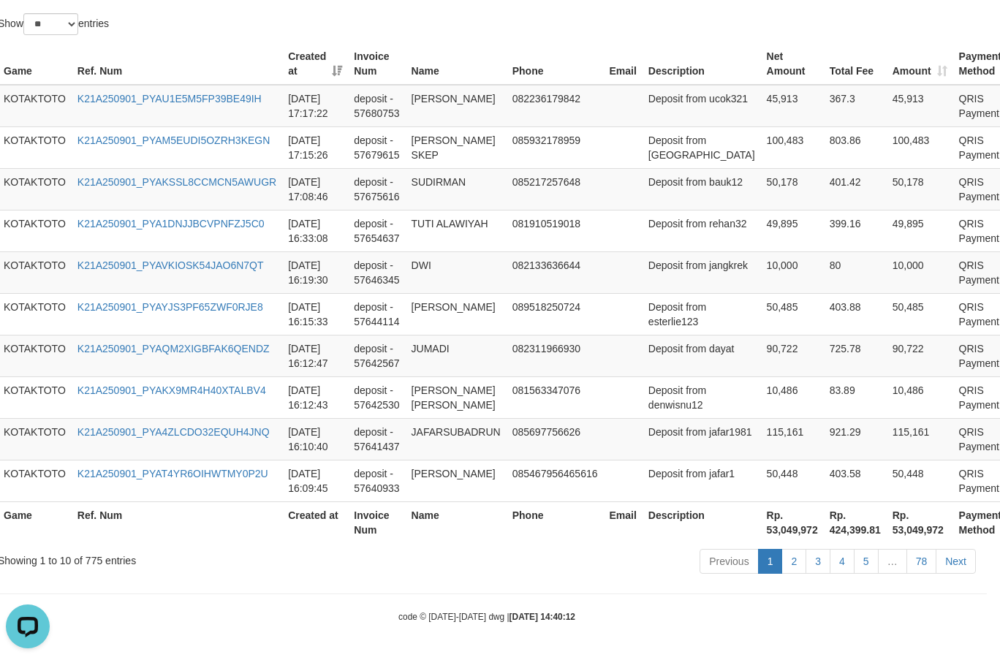
scroll to position [602, 13]
click at [761, 531] on th "Rp. 53,049,972" at bounding box center [792, 522] width 63 height 42
copy th "53,049,972"
click at [761, 531] on th "Rp. 53,049,972" at bounding box center [792, 522] width 63 height 42
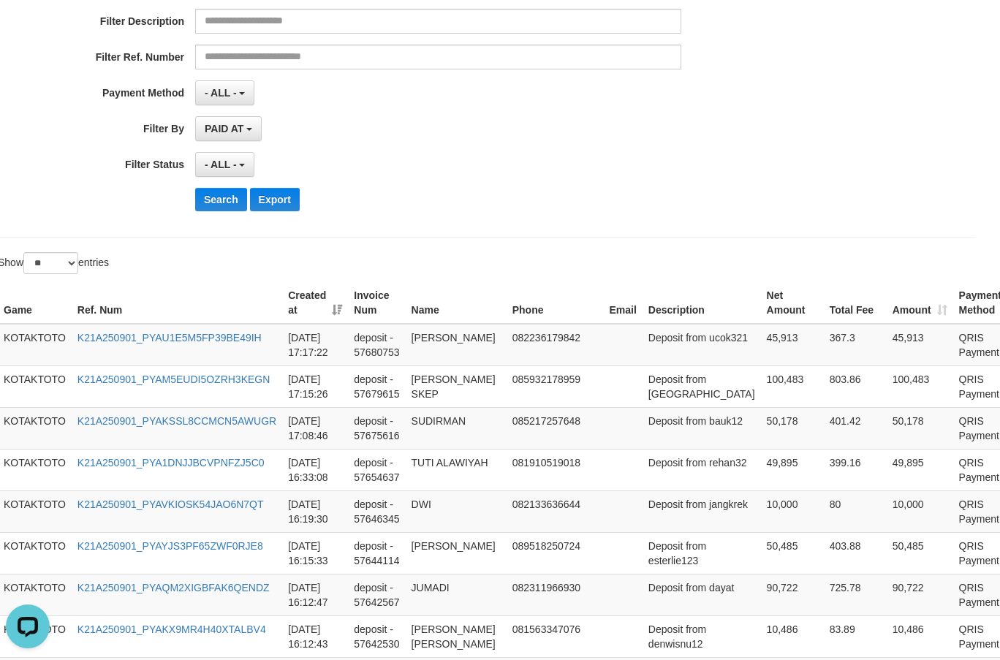
scroll to position [237, 13]
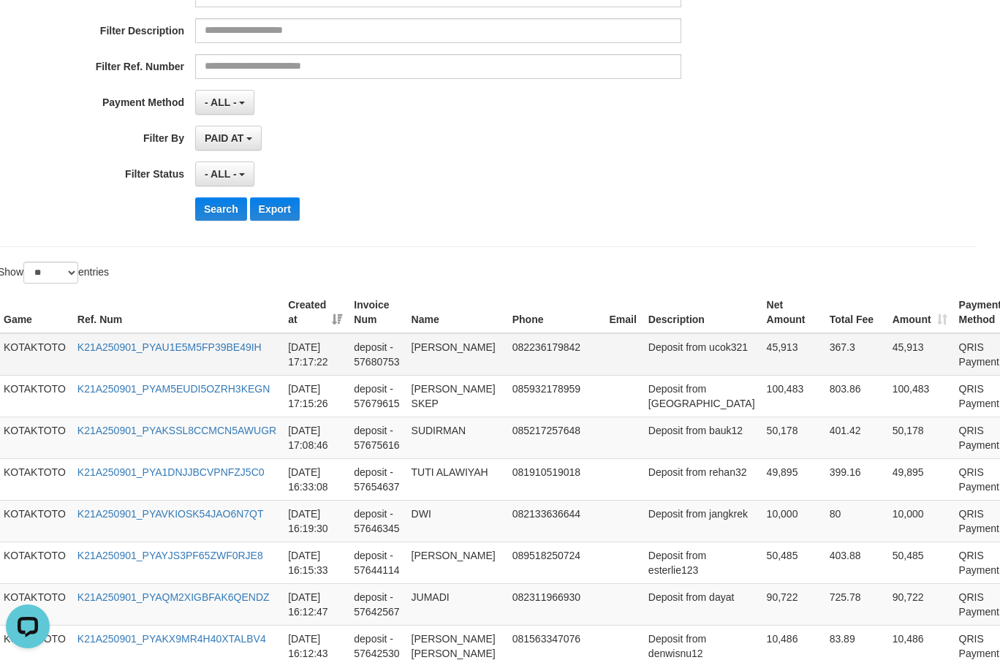
click at [761, 363] on td "45,913" at bounding box center [792, 354] width 63 height 42
click at [661, 376] on td "Deposit from ucok321" at bounding box center [701, 354] width 118 height 42
click at [665, 376] on td "Deposit from ucok321" at bounding box center [701, 354] width 118 height 42
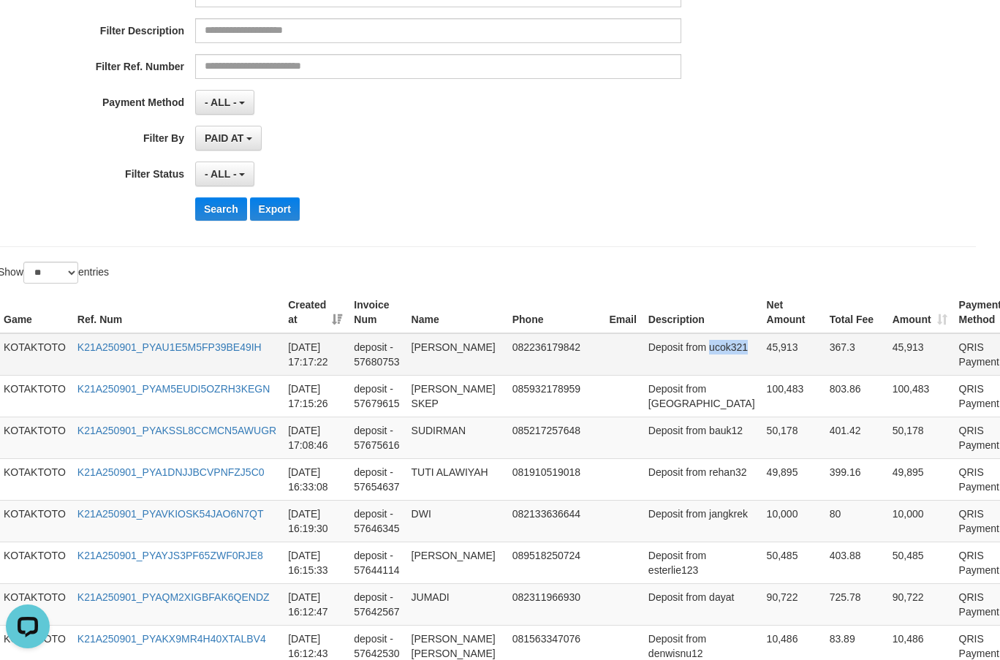
click at [665, 376] on td "Deposit from ucok321" at bounding box center [701, 354] width 118 height 42
click at [436, 374] on td "[PERSON_NAME]" at bounding box center [456, 354] width 101 height 42
